Goal: Transaction & Acquisition: Purchase product/service

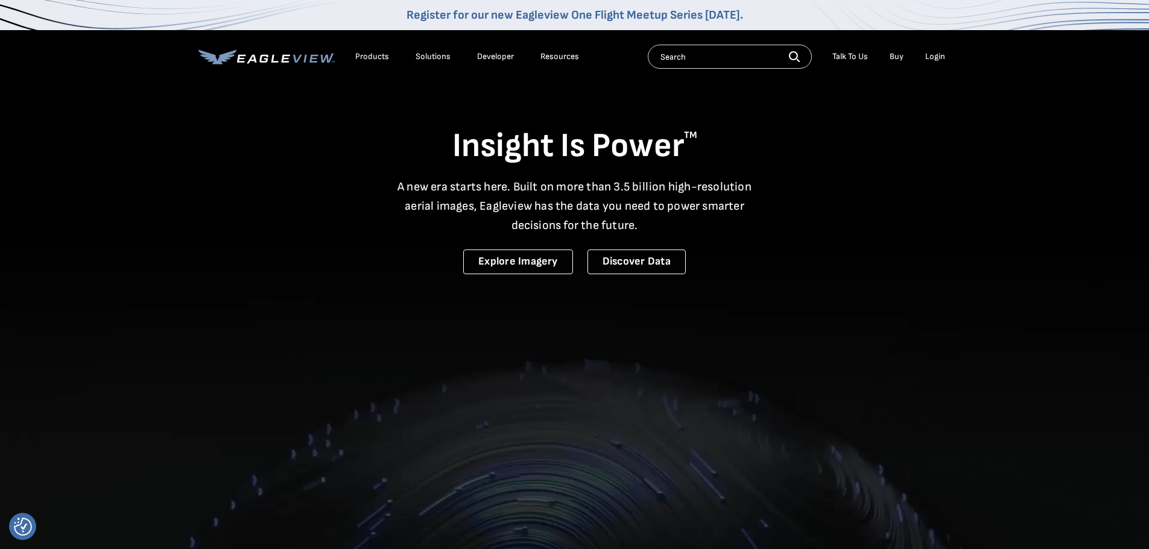
click at [937, 55] on div "Login" at bounding box center [935, 56] width 20 height 11
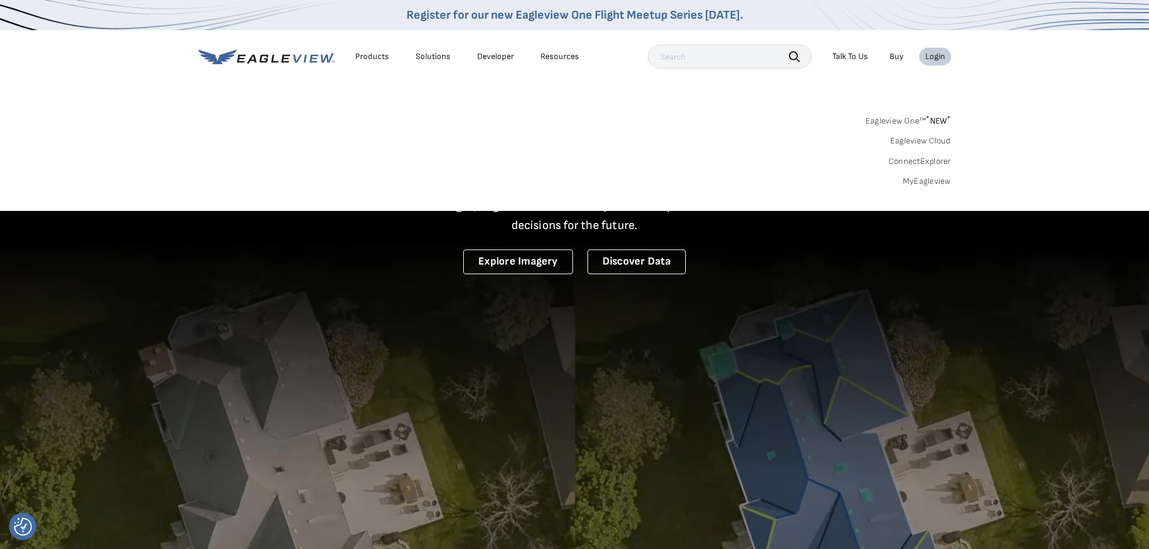
click at [926, 181] on link "MyEagleview" at bounding box center [927, 181] width 48 height 11
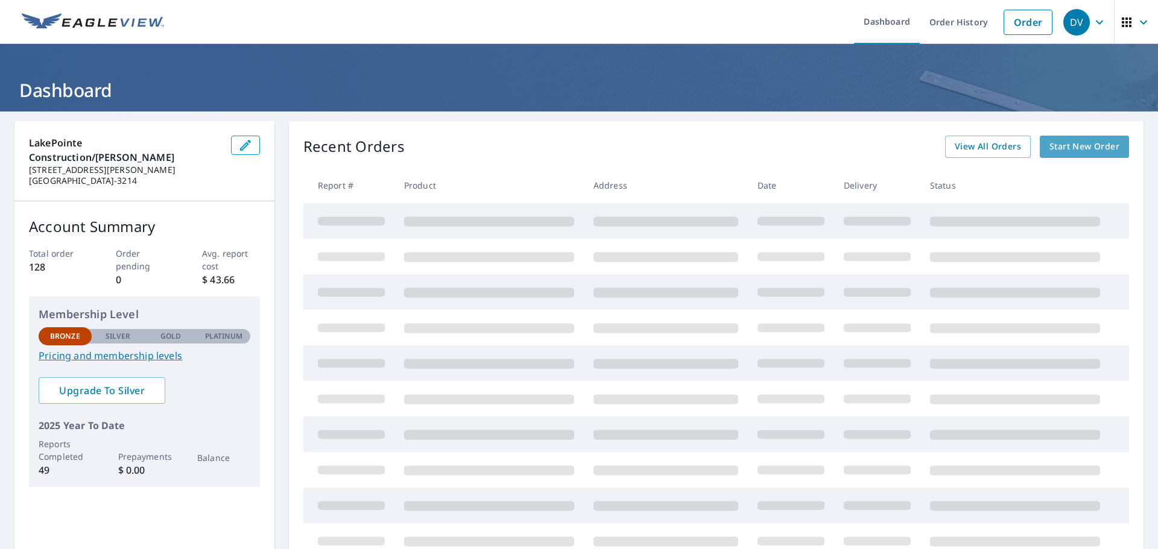
click at [1074, 145] on span "Start New Order" at bounding box center [1084, 146] width 70 height 15
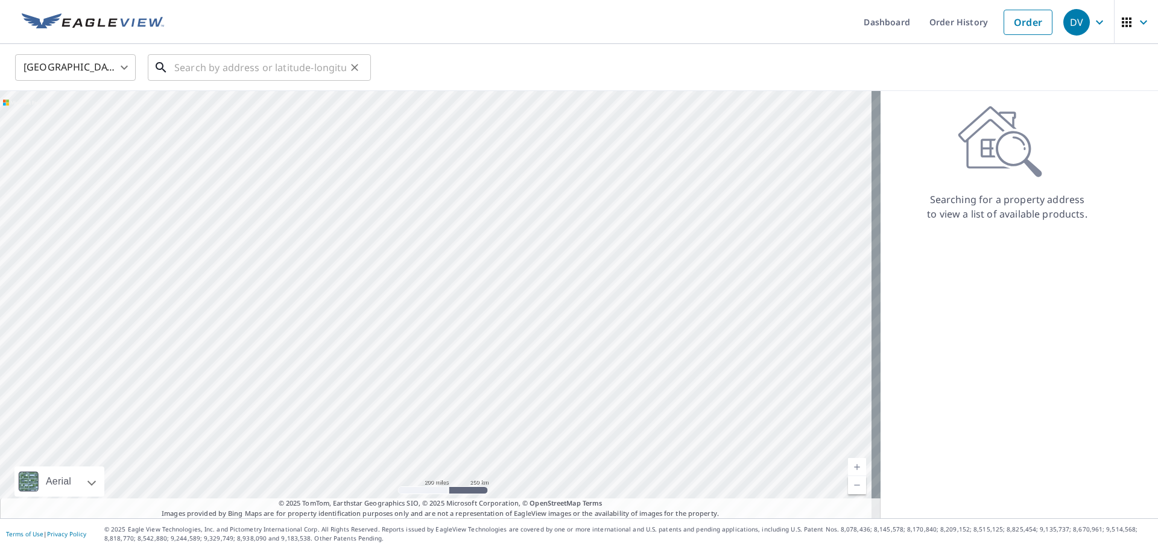
click at [335, 69] on input "text" at bounding box center [260, 68] width 172 height 34
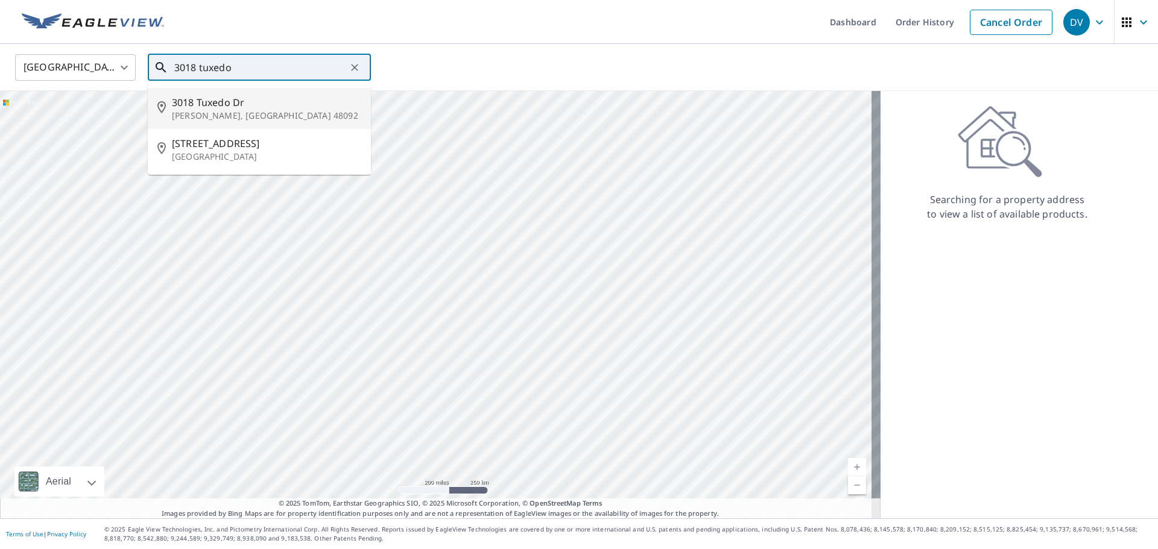
click at [264, 102] on span "3018 Tuxedo Dr" at bounding box center [266, 102] width 189 height 14
type input "3018 Tuxedo Dr Warren, MI 48092"
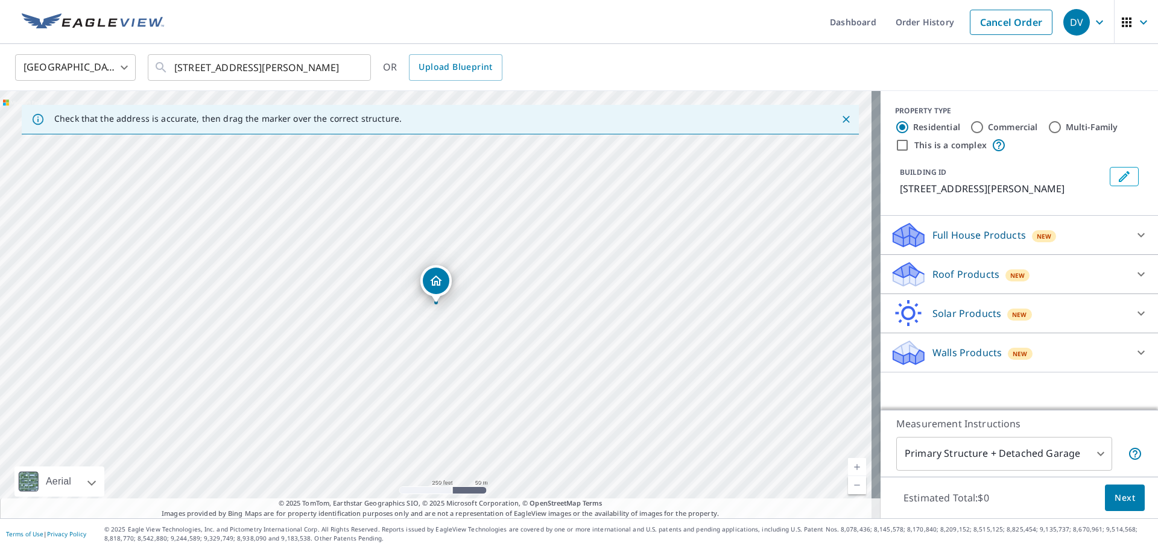
click at [957, 270] on p "Roof Products" at bounding box center [965, 274] width 67 height 14
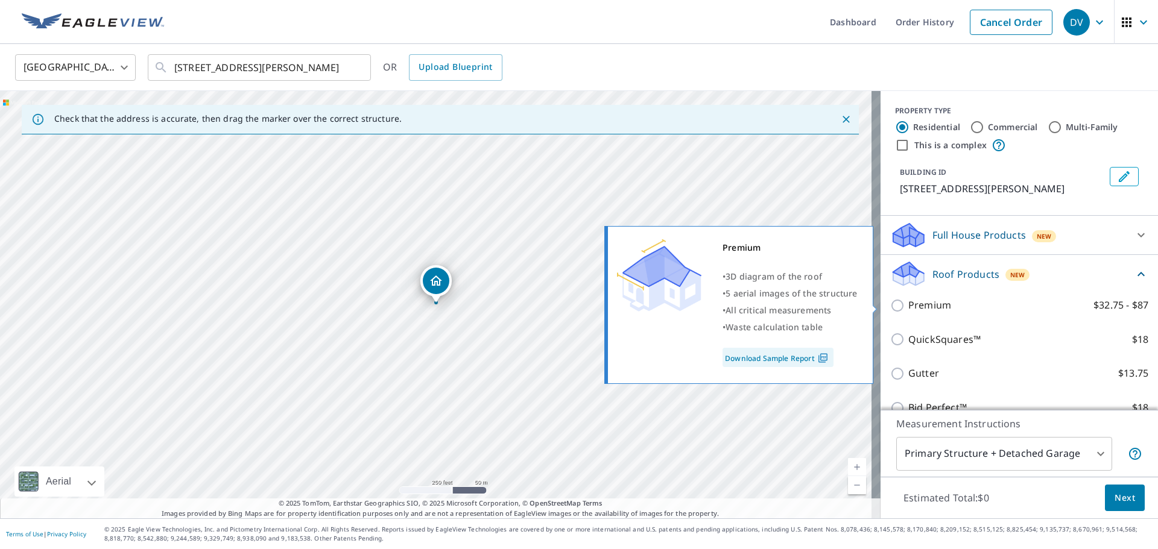
click at [890, 308] on input "Premium $32.75 - $87" at bounding box center [899, 305] width 18 height 14
checkbox input "true"
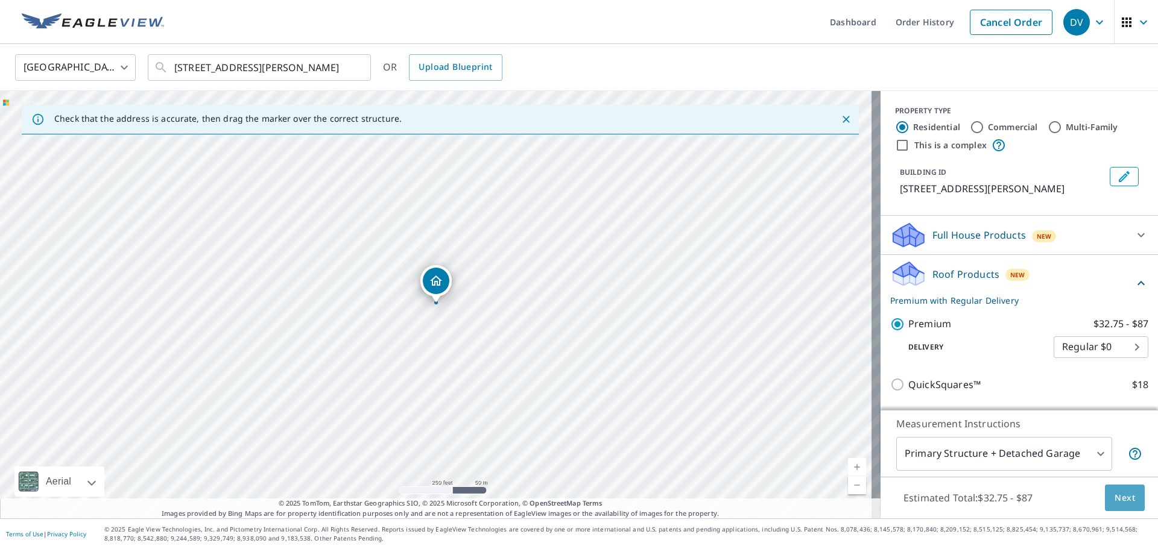
click at [1116, 493] on span "Next" at bounding box center [1124, 498] width 21 height 15
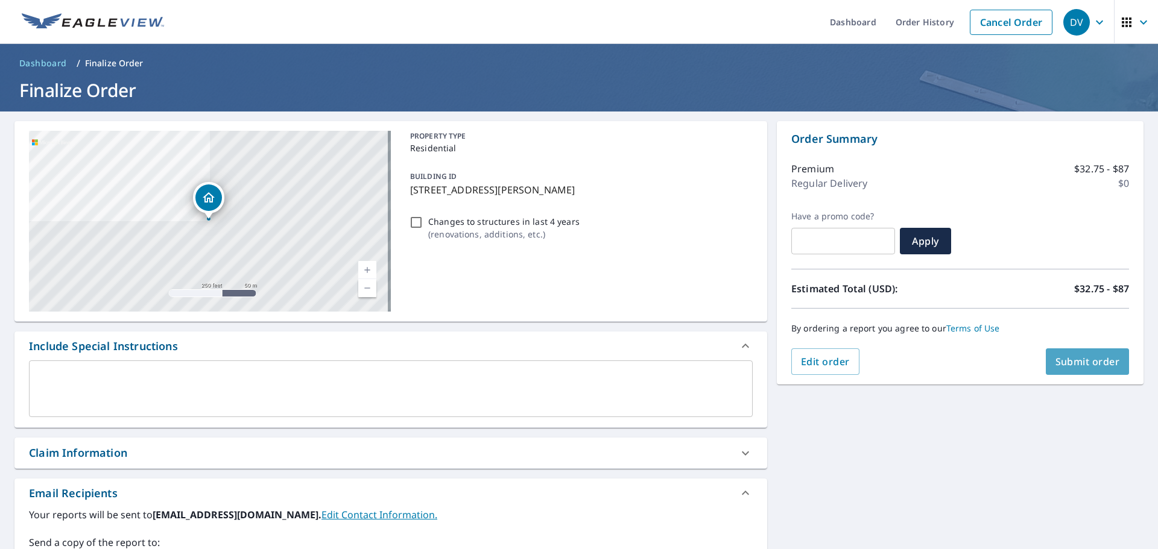
click at [1084, 358] on span "Submit order" at bounding box center [1087, 361] width 65 height 13
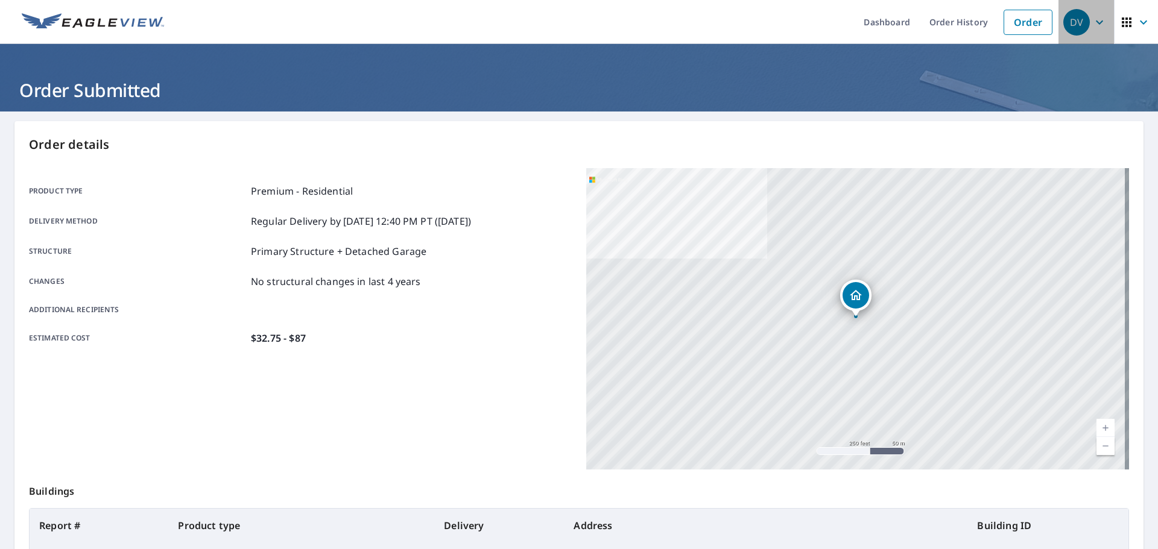
click at [1092, 21] on icon "button" at bounding box center [1099, 22] width 14 height 14
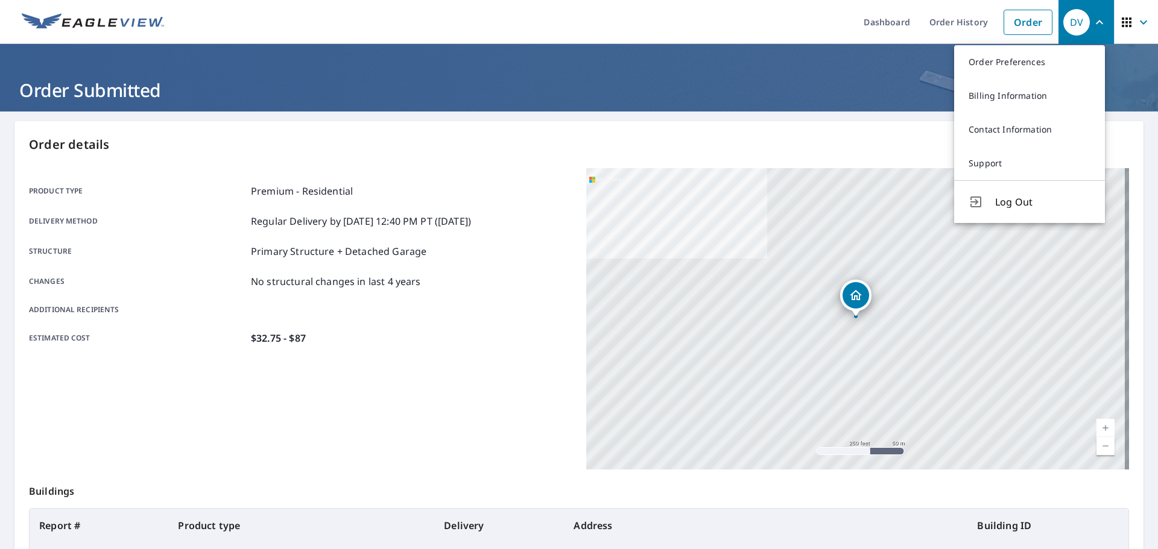
click at [1017, 203] on span "Log Out" at bounding box center [1042, 202] width 95 height 14
